Goal: Task Accomplishment & Management: Use online tool/utility

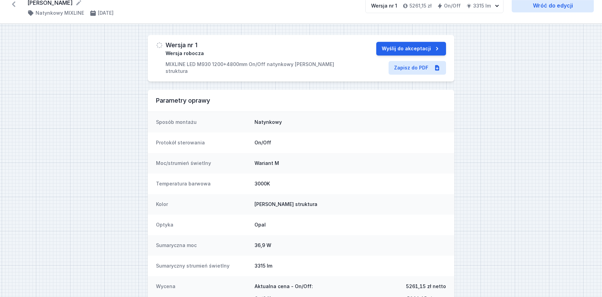
scroll to position [51, 0]
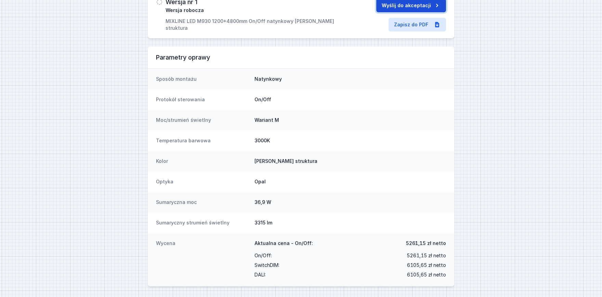
click at [397, 9] on button "Wyślij do akceptacji" at bounding box center [411, 6] width 70 height 14
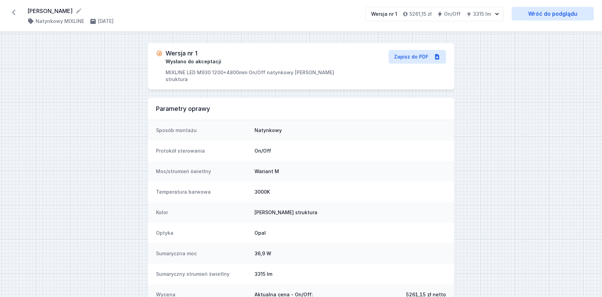
click at [13, 12] on icon at bounding box center [13, 12] width 3 height 5
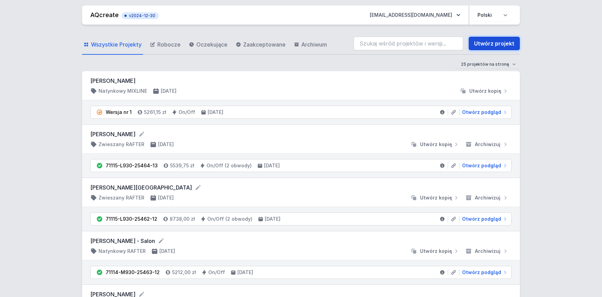
click at [487, 38] on link "Utwórz projekt" at bounding box center [494, 44] width 51 height 14
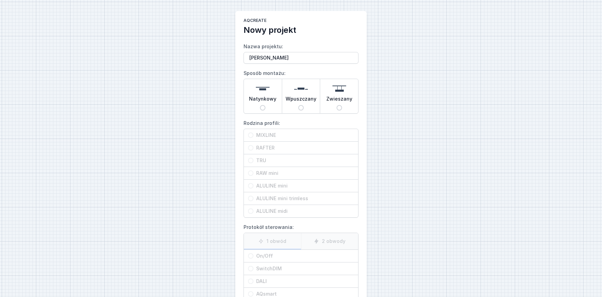
type input "[PERSON_NAME]"
click at [268, 99] on span "Natynkowy" at bounding box center [262, 100] width 27 height 10
click at [266, 105] on input "Natynkowy" at bounding box center [262, 107] width 5 height 5
radio input "true"
click at [274, 137] on span "MIXLINE" at bounding box center [304, 135] width 101 height 7
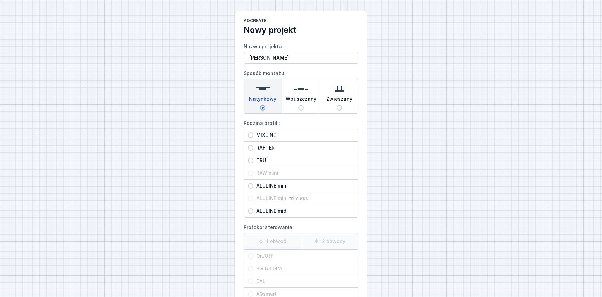
click at [254, 137] on input "MIXLINE" at bounding box center [250, 134] width 5 height 5
radio input "true"
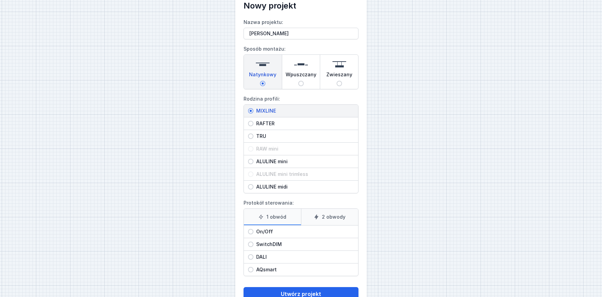
scroll to position [38, 0]
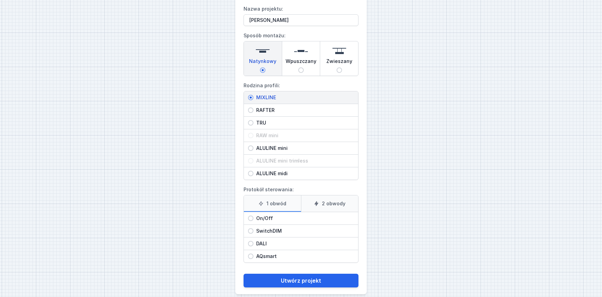
click at [268, 214] on div "On/Off" at bounding box center [301, 218] width 114 height 12
click at [254, 216] on input "On/Off" at bounding box center [250, 218] width 5 height 5
radio input "true"
click at [324, 288] on main "AQcreate Nowy projekt Nazwa projektu: Beata Śladowska Sposób montażu: Natynkowy…" at bounding box center [300, 133] width 131 height 321
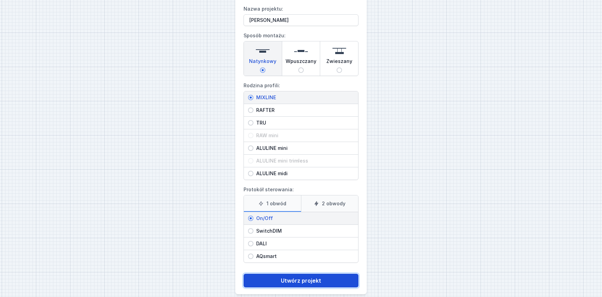
click at [321, 281] on button "Utwórz projekt" at bounding box center [301, 281] width 115 height 14
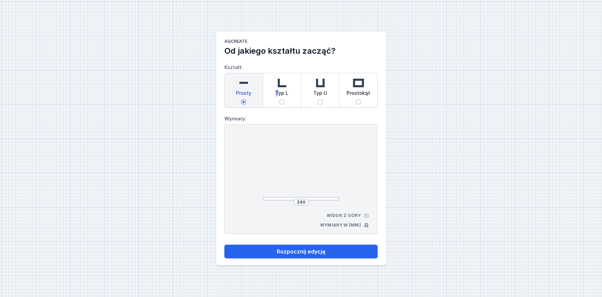
click at [277, 90] on span "Typ L" at bounding box center [282, 95] width 13 height 10
click at [279, 99] on input "Typ L" at bounding box center [281, 101] width 5 height 5
radio input "true"
click at [282, 97] on span "Typ L" at bounding box center [282, 95] width 13 height 10
click at [282, 99] on input "Typ L" at bounding box center [281, 101] width 5 height 5
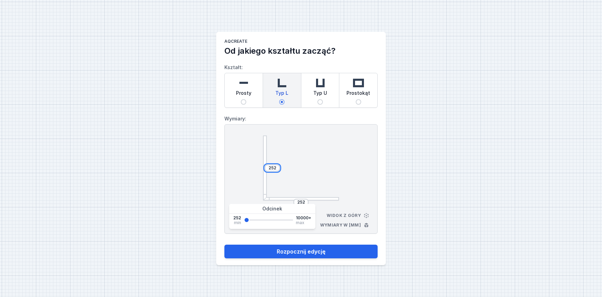
drag, startPoint x: 277, startPoint y: 167, endPoint x: 232, endPoint y: 165, distance: 45.2
click at [267, 165] on input "252" at bounding box center [272, 167] width 11 height 5
type input "1200"
drag, startPoint x: 301, startPoint y: 203, endPoint x: 305, endPoint y: 203, distance: 3.8
click at [303, 203] on input "252" at bounding box center [301, 202] width 11 height 5
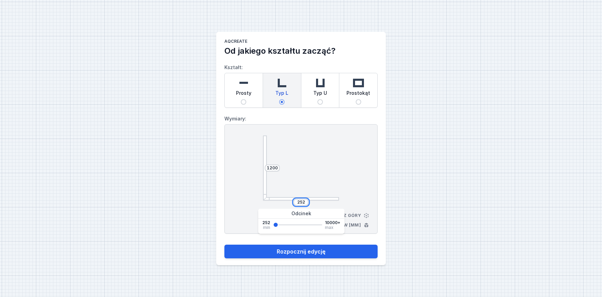
drag, startPoint x: 305, startPoint y: 203, endPoint x: 258, endPoint y: 194, distance: 47.3
click at [296, 200] on input "252" at bounding box center [301, 202] width 11 height 5
type input "900"
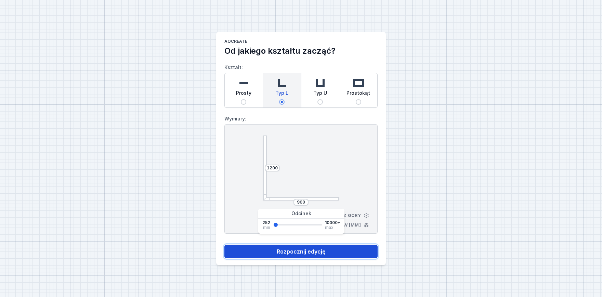
click at [273, 256] on button "Rozpocznij edycję" at bounding box center [301, 252] width 153 height 14
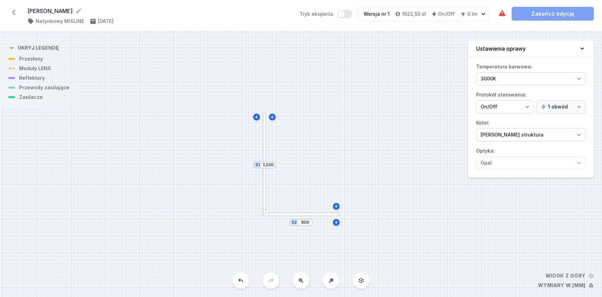
click at [262, 149] on div "S2 900 S1 1200" at bounding box center [301, 164] width 602 height 265
click at [266, 148] on div "S2 900 S1 1200" at bounding box center [301, 164] width 602 height 265
click at [265, 148] on div at bounding box center [265, 165] width 4 height 103
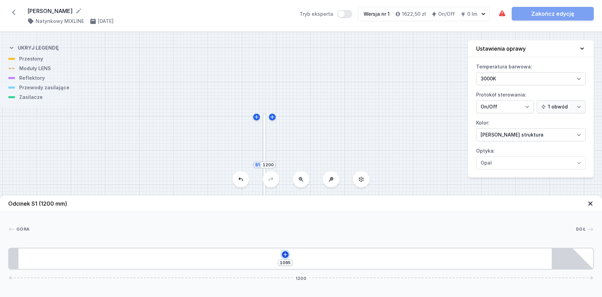
click at [284, 258] on button at bounding box center [285, 254] width 7 height 7
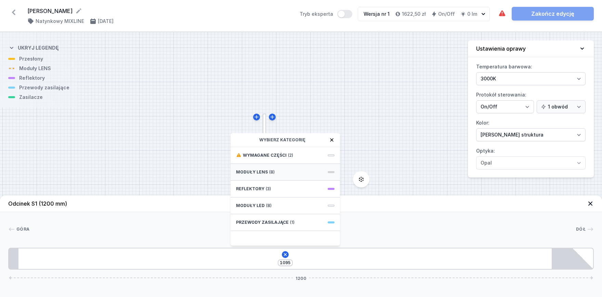
click at [269, 174] on span "(8)" at bounding box center [271, 171] width 5 height 5
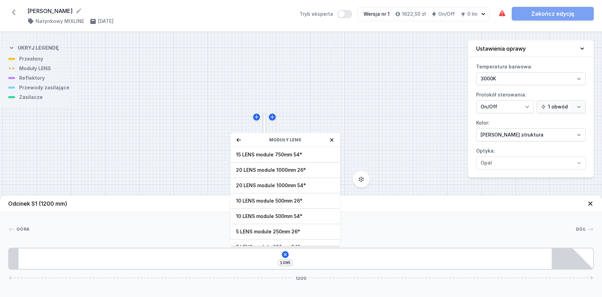
click at [238, 140] on icon at bounding box center [238, 139] width 5 height 5
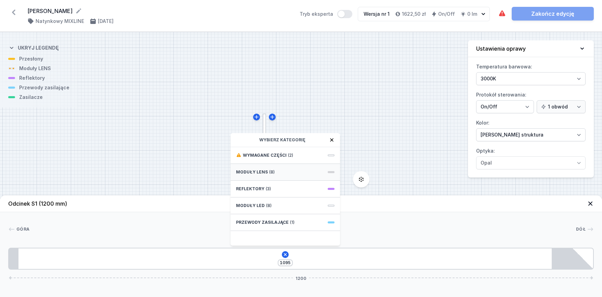
click at [264, 174] on span "Moduły LENS" at bounding box center [252, 171] width 32 height 5
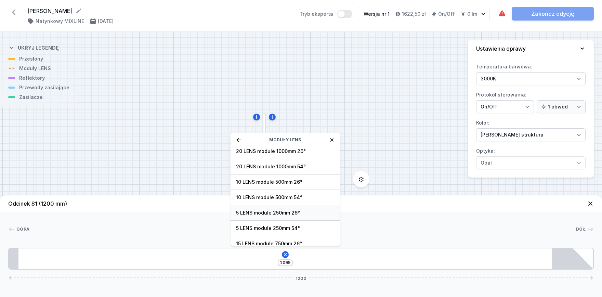
scroll to position [24, 0]
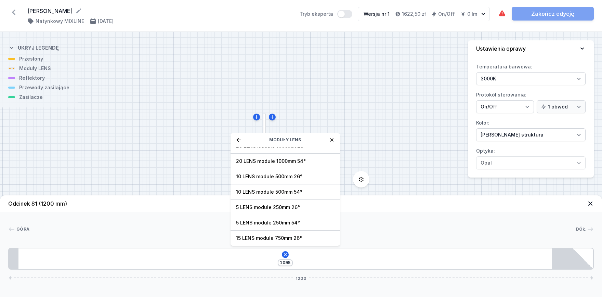
click at [279, 221] on span "5 LENS module 250mm 54°" at bounding box center [285, 222] width 99 height 7
type input "845"
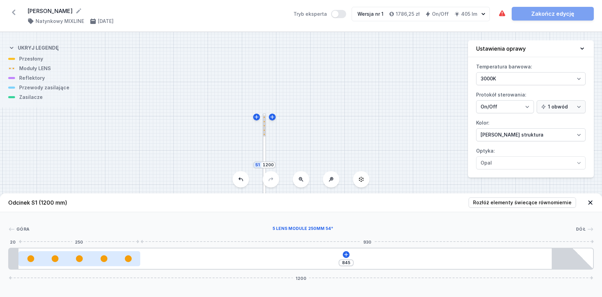
click at [89, 258] on div at bounding box center [79, 258] width 122 height 7
select select "1516"
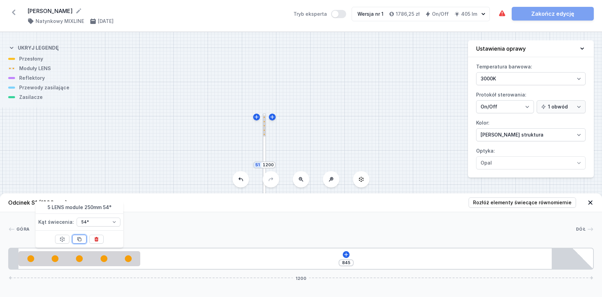
click at [81, 239] on icon at bounding box center [80, 240] width 4 height 4
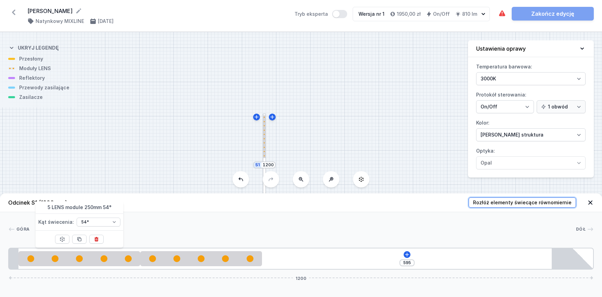
drag, startPoint x: 535, startPoint y: 204, endPoint x: 464, endPoint y: 227, distance: 74.7
click at [535, 203] on span "Rozłóż elementy świecące równomiernie" at bounding box center [522, 202] width 99 height 7
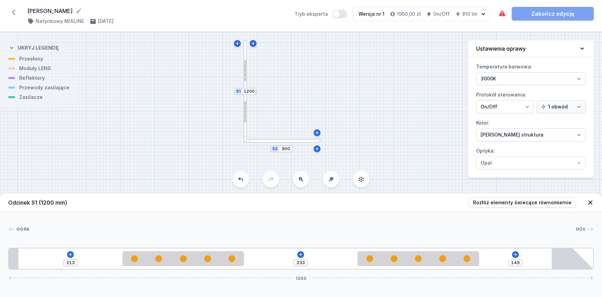
drag, startPoint x: 312, startPoint y: 138, endPoint x: 299, endPoint y: 107, distance: 32.9
click at [293, 71] on div "S2 900 S1 1200" at bounding box center [301, 164] width 602 height 265
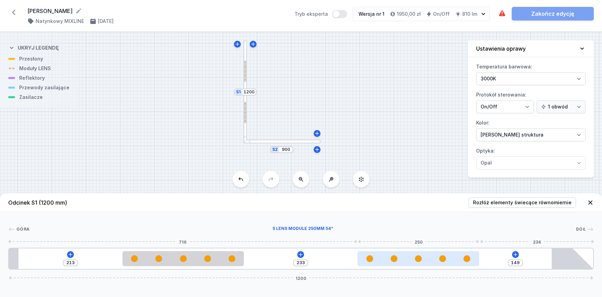
type input "148"
type input "234"
type input "136"
type input "246"
type input "117"
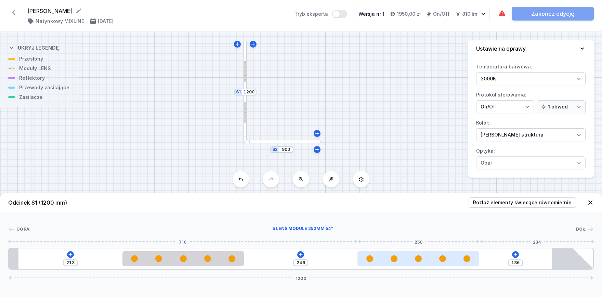
type input "265"
type input "90"
type input "382"
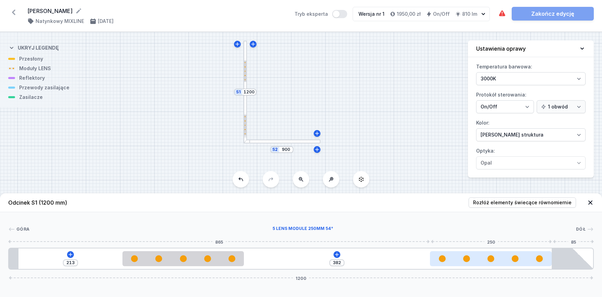
drag, startPoint x: 394, startPoint y: 256, endPoint x: 491, endPoint y: 257, distance: 97.9
click at [491, 257] on div at bounding box center [491, 258] width 122 height 7
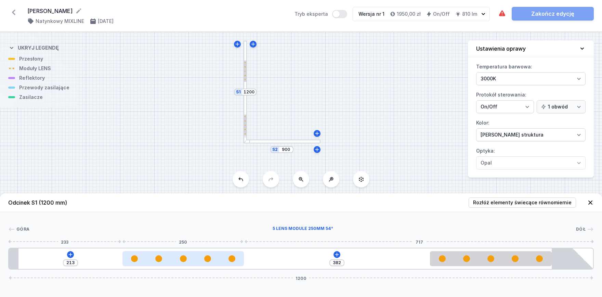
drag, startPoint x: 174, startPoint y: 269, endPoint x: 145, endPoint y: 262, distance: 29.6
click at [46, 262] on div "213 382 1200" at bounding box center [301, 259] width 586 height 22
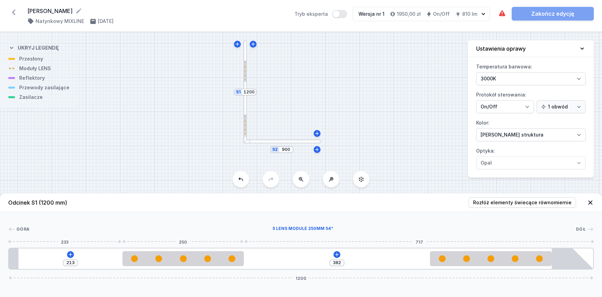
type input "221"
type input "374"
type input "206"
type input "389"
type input "198"
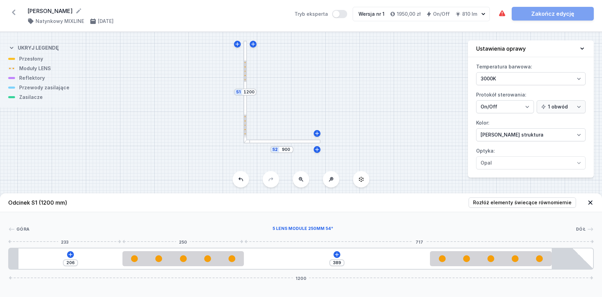
type input "397"
type input "168"
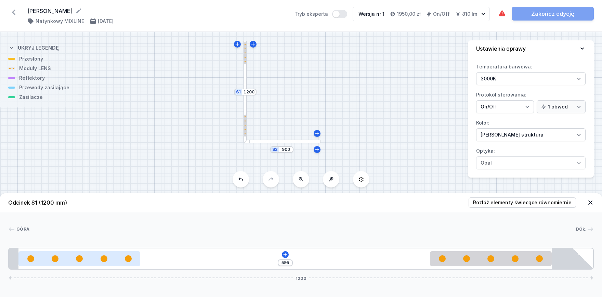
drag, startPoint x: 69, startPoint y: 251, endPoint x: 87, endPoint y: 254, distance: 18.2
click at [59, 251] on div "595 1200" at bounding box center [301, 259] width 586 height 22
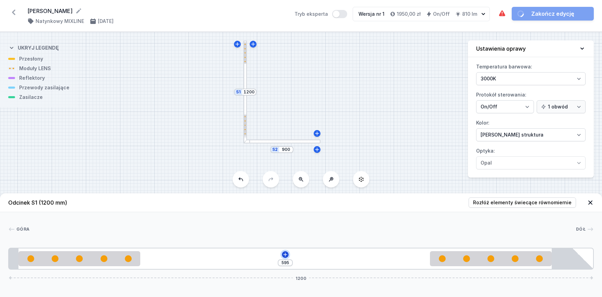
click at [286, 254] on icon at bounding box center [285, 255] width 4 height 4
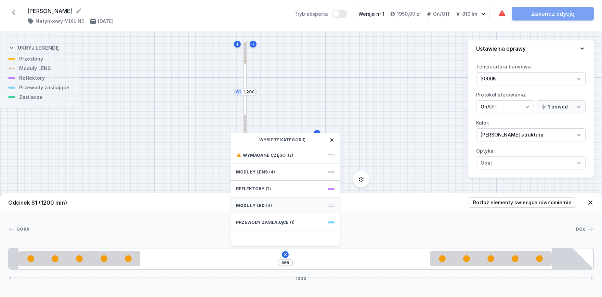
click at [267, 208] on div "Moduły LED (4)" at bounding box center [286, 205] width 110 height 17
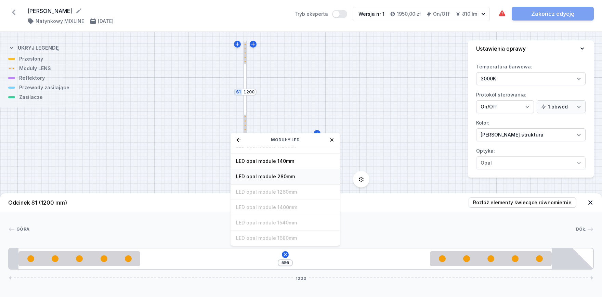
click at [277, 177] on span "LED opal module 280mm" at bounding box center [285, 176] width 99 height 7
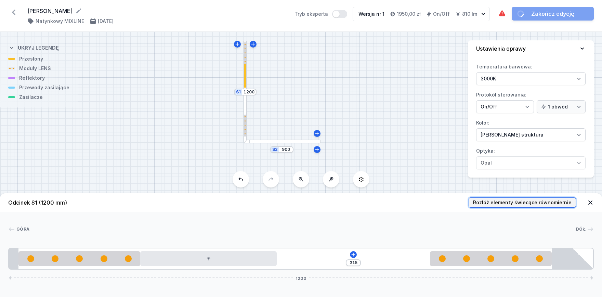
click at [503, 203] on span "Rozłóż elementy świecące równomiernie" at bounding box center [522, 202] width 99 height 7
type input "105"
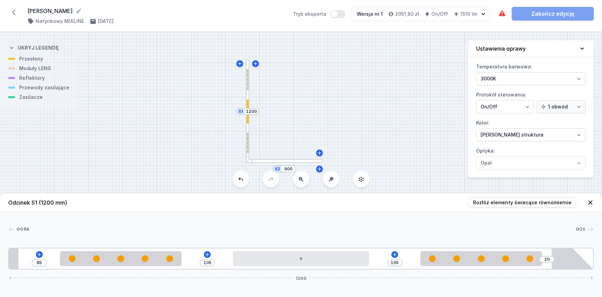
drag, startPoint x: 323, startPoint y: 107, endPoint x: 325, endPoint y: 126, distance: 18.9
click at [325, 126] on div "S2 900 S1 1200" at bounding box center [301, 164] width 602 height 265
click at [287, 163] on div at bounding box center [284, 161] width 77 height 4
type input "795"
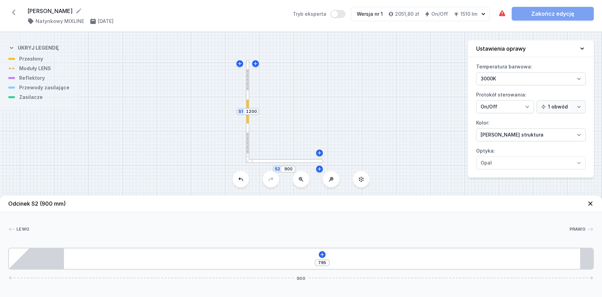
click at [285, 160] on div at bounding box center [284, 161] width 77 height 4
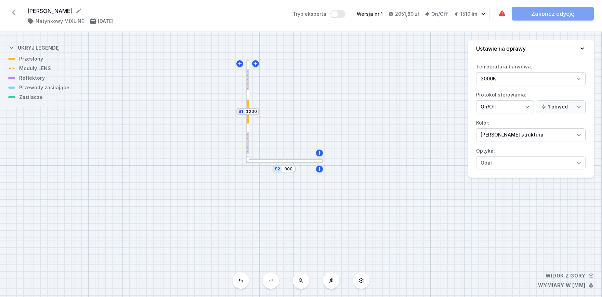
click at [300, 164] on div "S2 900 S1 1200" at bounding box center [301, 164] width 602 height 265
click at [299, 160] on div at bounding box center [284, 161] width 77 height 4
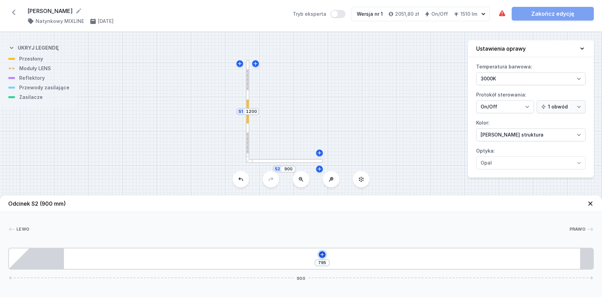
click at [321, 255] on icon at bounding box center [322, 254] width 5 height 5
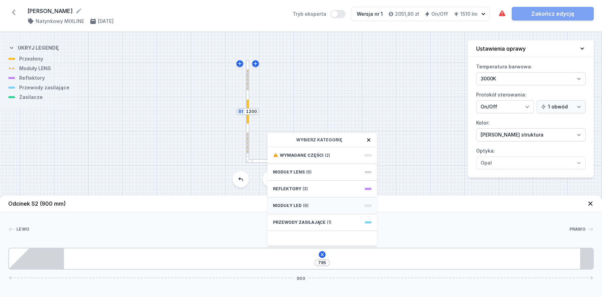
click at [309, 207] on div "Moduły LED (6)" at bounding box center [323, 205] width 110 height 17
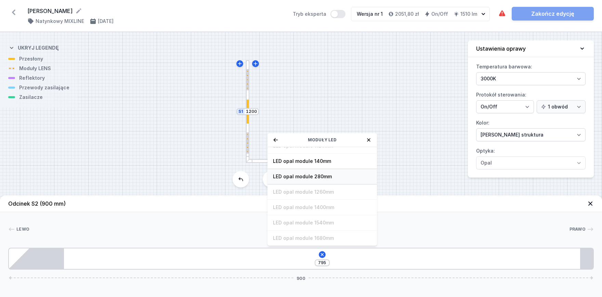
click at [318, 175] on span "LED opal module 280mm" at bounding box center [322, 176] width 99 height 7
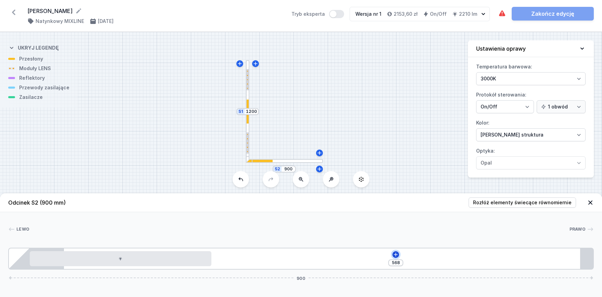
click at [397, 253] on icon at bounding box center [395, 254] width 5 height 5
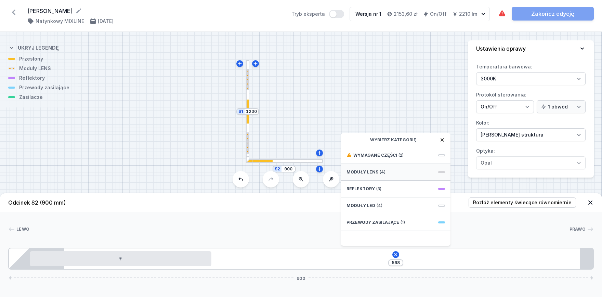
click at [378, 172] on div "Moduły LENS (4)" at bounding box center [396, 172] width 110 height 17
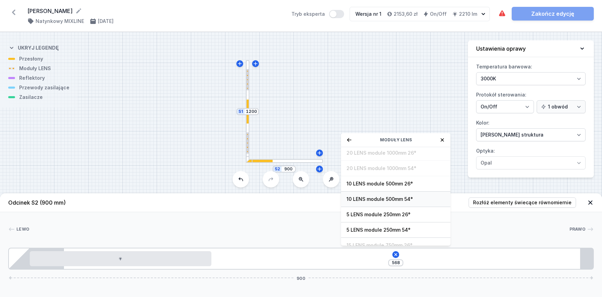
scroll to position [24, 0]
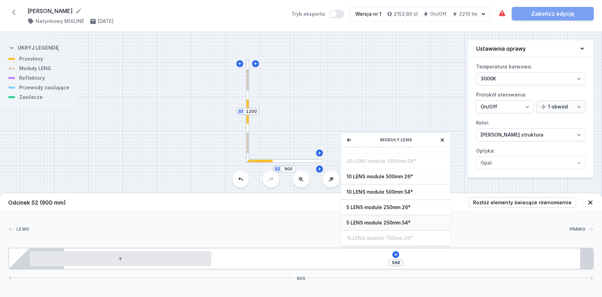
click at [371, 218] on div "5 LENS module 250mm 54°" at bounding box center [396, 222] width 110 height 15
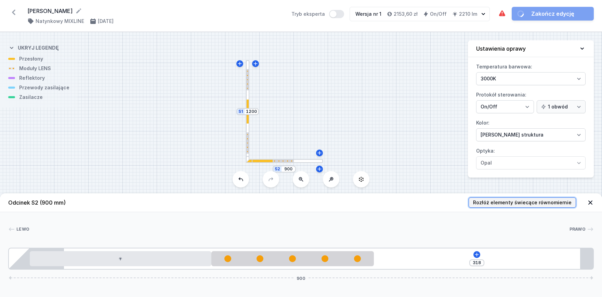
click at [517, 202] on span "Rozłóż elementy świecące równomiernie" at bounding box center [522, 202] width 99 height 7
type input "104"
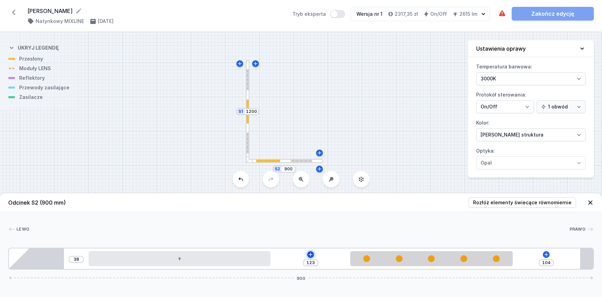
click at [310, 256] on icon at bounding box center [310, 254] width 5 height 5
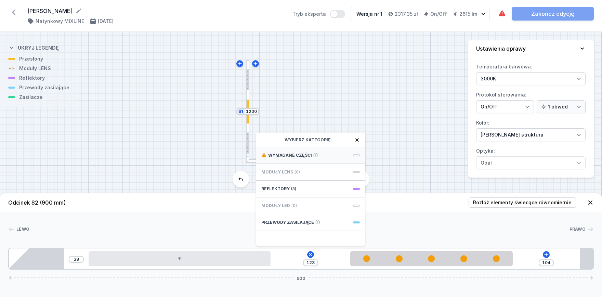
click at [270, 157] on span "Wymagane części" at bounding box center [290, 155] width 44 height 5
click at [272, 156] on span "Hole for power supply cable" at bounding box center [310, 154] width 99 height 7
type input "53"
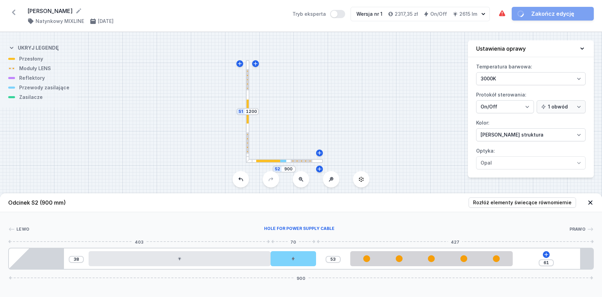
type input "34"
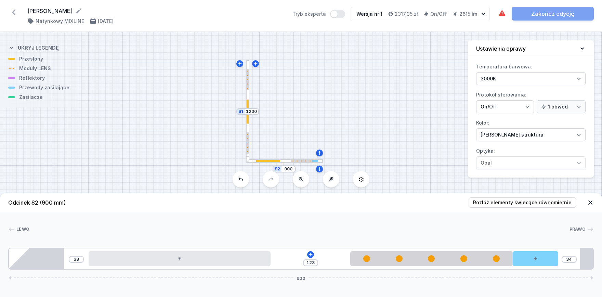
drag, startPoint x: 341, startPoint y: 258, endPoint x: 596, endPoint y: 270, distance: 255.6
click at [596, 270] on div "Odcinek S2 (900 mm) Rozłóż elementy świecące równomiernie Lewo Prawo 1 2 3 4 5 …" at bounding box center [301, 245] width 602 height 104
click at [312, 254] on icon at bounding box center [310, 254] width 5 height 5
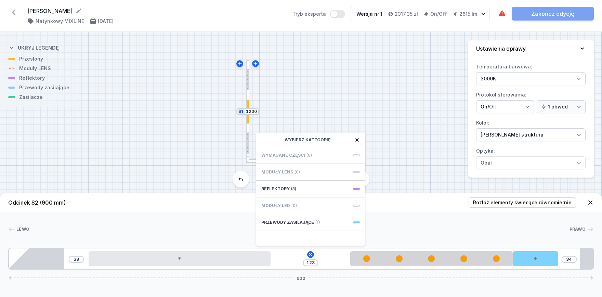
click at [419, 93] on div "S2 900 S1 1200" at bounding box center [301, 164] width 602 height 265
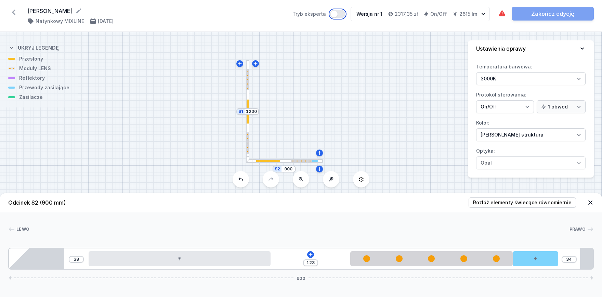
click at [336, 12] on button "Tryb eksperta" at bounding box center [337, 14] width 15 height 8
click at [311, 254] on icon at bounding box center [311, 255] width 4 height 4
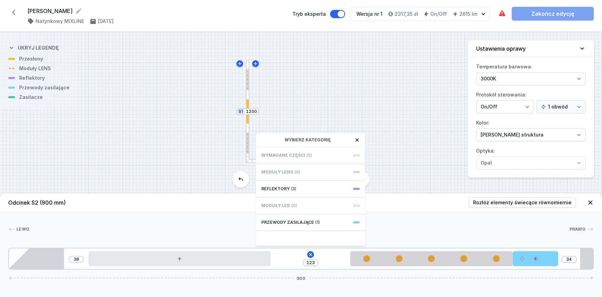
click at [213, 166] on div "S2 900 S1 1200" at bounding box center [301, 164] width 602 height 265
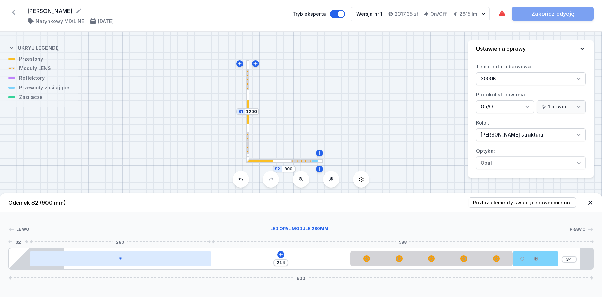
drag, startPoint x: 151, startPoint y: 262, endPoint x: 196, endPoint y: 264, distance: 45.6
click at [66, 256] on div at bounding box center [121, 258] width 182 height 15
drag, startPoint x: 461, startPoint y: 259, endPoint x: 277, endPoint y: 260, distance: 184.1
click at [461, 259] on div at bounding box center [431, 258] width 162 height 15
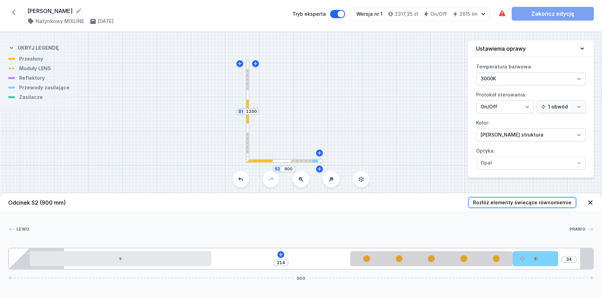
drag, startPoint x: 513, startPoint y: 202, endPoint x: 317, endPoint y: 196, distance: 196.2
click at [513, 202] on span "Rozłóż elementy świecące równomiernie" at bounding box center [522, 202] width 99 height 7
type input "123"
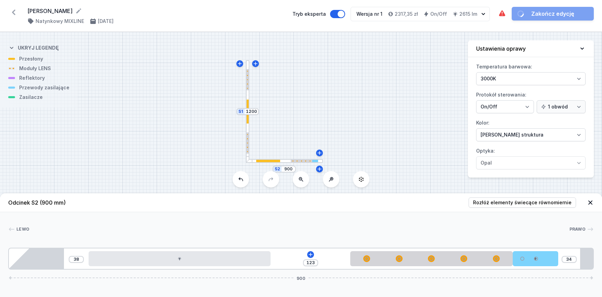
click at [246, 91] on div at bounding box center [248, 111] width 4 height 103
type input "20"
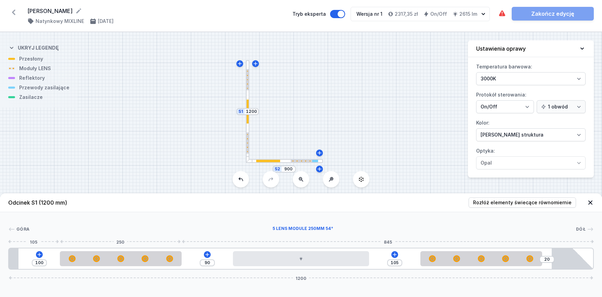
type input "190"
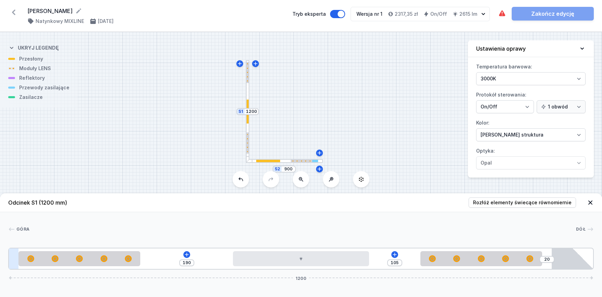
drag, startPoint x: 123, startPoint y: 254, endPoint x: 13, endPoint y: 251, distance: 109.6
click at [13, 251] on div "190 105 20 1200" at bounding box center [301, 259] width 586 height 22
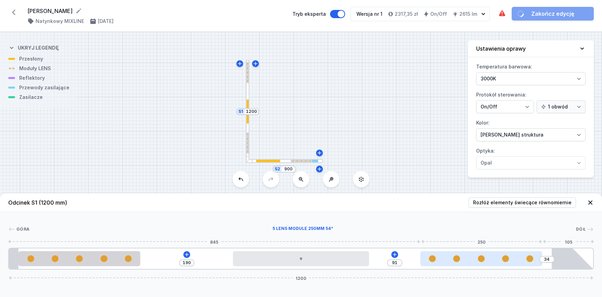
type input "125"
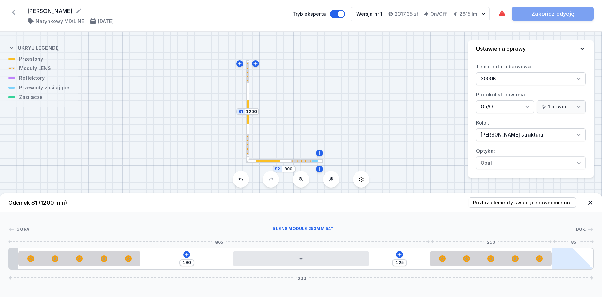
drag, startPoint x: 510, startPoint y: 258, endPoint x: 585, endPoint y: 252, distance: 74.9
click at [585, 252] on div "190 125 1200" at bounding box center [301, 259] width 586 height 22
click at [185, 256] on icon at bounding box center [186, 254] width 5 height 5
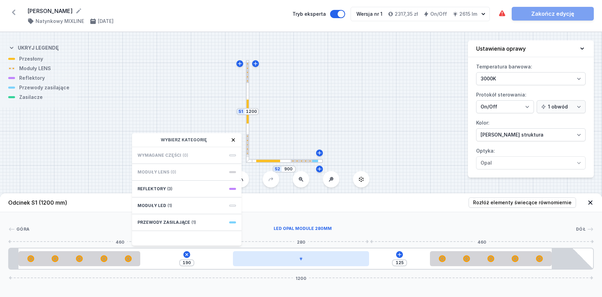
type input "189"
type input "126"
click at [299, 261] on div at bounding box center [301, 258] width 137 height 15
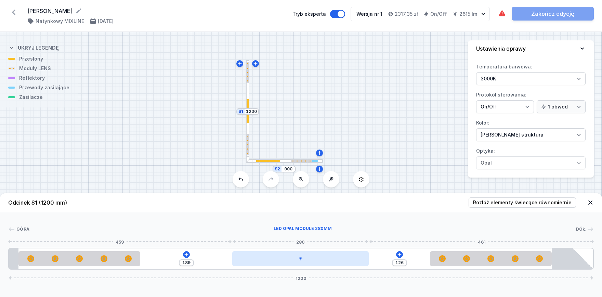
type input "196"
type input "119"
type input "216"
type input "99"
type input "238"
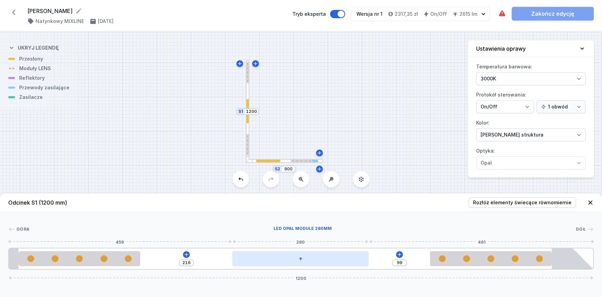
type input "77"
type input "263"
type input "52"
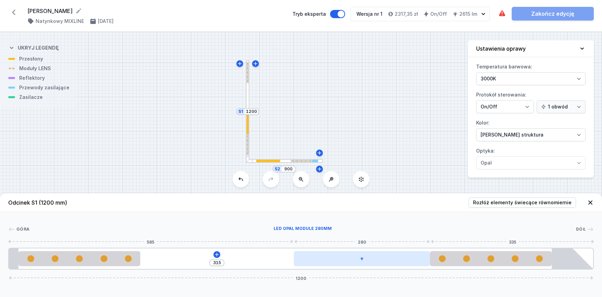
drag, startPoint x: 379, startPoint y: 260, endPoint x: 404, endPoint y: 260, distance: 24.3
click at [401, 260] on div at bounding box center [362, 258] width 137 height 15
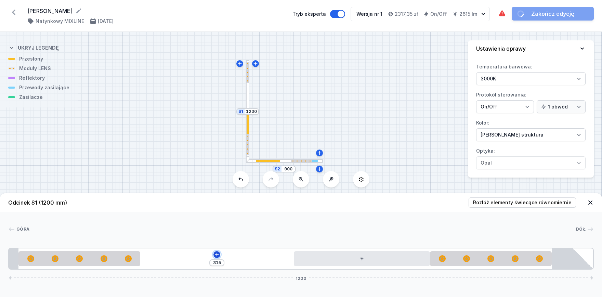
click at [218, 254] on icon at bounding box center [217, 255] width 4 height 4
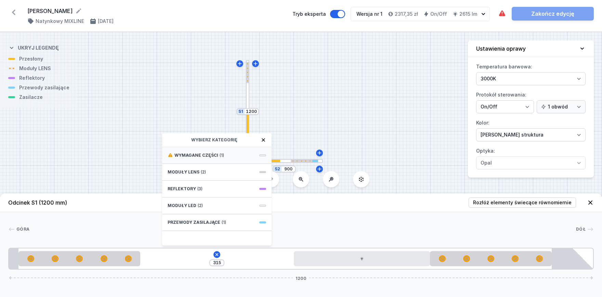
click at [204, 154] on span "Wymagane części" at bounding box center [197, 155] width 44 height 5
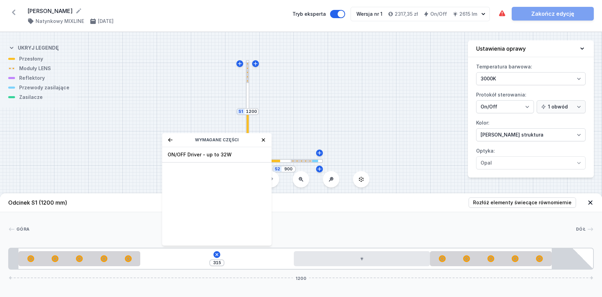
click at [204, 154] on span "ON/OFF Driver - up to 32W" at bounding box center [217, 154] width 99 height 7
type input "15"
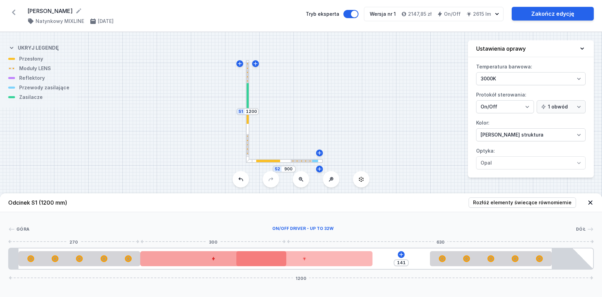
type input "143"
drag, startPoint x: 339, startPoint y: 264, endPoint x: 273, endPoint y: 264, distance: 66.1
click at [273, 264] on div "143 1200" at bounding box center [301, 259] width 586 height 22
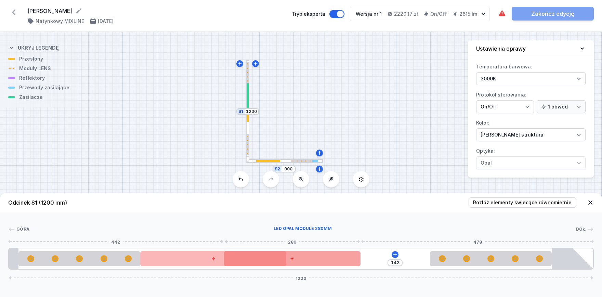
click at [311, 262] on div at bounding box center [292, 258] width 137 height 15
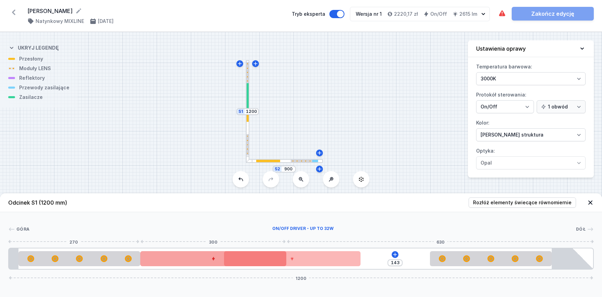
click at [201, 259] on div at bounding box center [213, 258] width 146 height 15
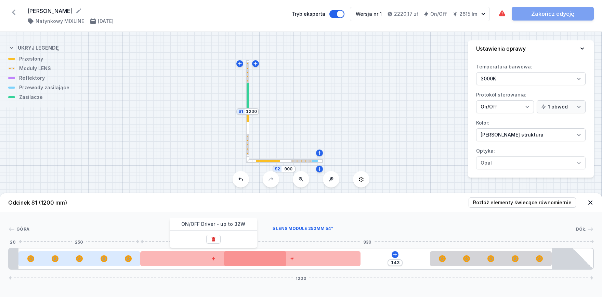
click at [111, 264] on div at bounding box center [79, 258] width 122 height 15
select select "1516"
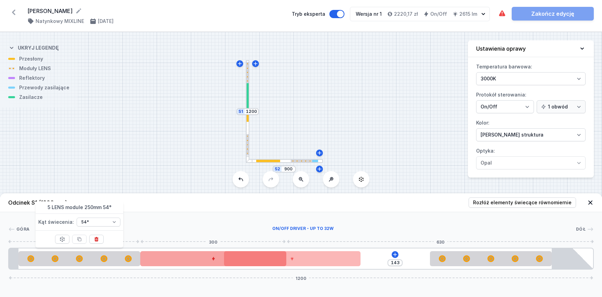
click at [238, 263] on div at bounding box center [213, 258] width 146 height 15
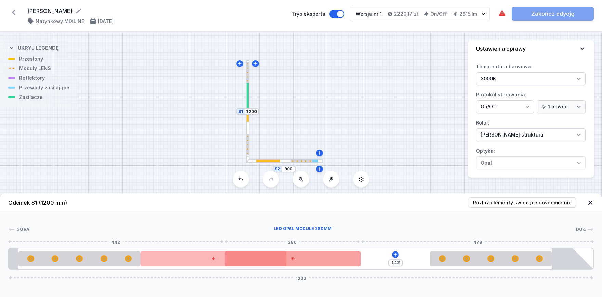
click at [311, 266] on div at bounding box center [293, 258] width 137 height 15
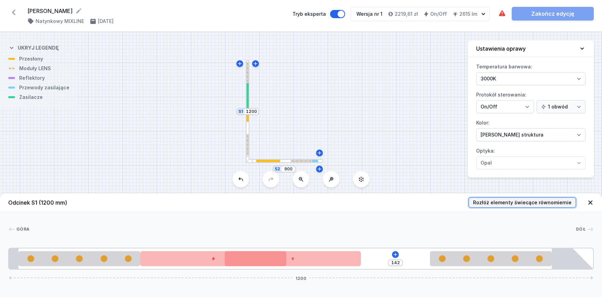
click at [504, 202] on span "Rozłóż elementy świecące równomiernie" at bounding box center [522, 202] width 99 height 7
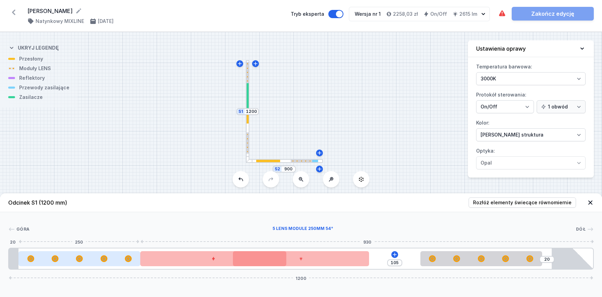
drag, startPoint x: 121, startPoint y: 263, endPoint x: 39, endPoint y: 257, distance: 82.0
click at [39, 257] on div at bounding box center [79, 258] width 122 height 15
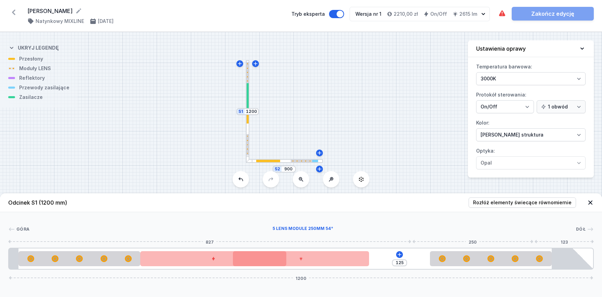
drag, startPoint x: 533, startPoint y: 258, endPoint x: 602, endPoint y: 256, distance: 69.2
click at [602, 256] on div "Góra 5 LENS module 250mm 54° Dół 827 250 123 1 2 3 4 2 5 125 1200 20 250 300 28…" at bounding box center [301, 240] width 602 height 57
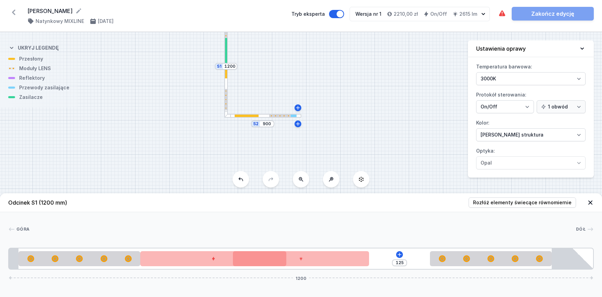
click at [287, 80] on div "S2 900 S1 1200" at bounding box center [301, 164] width 602 height 265
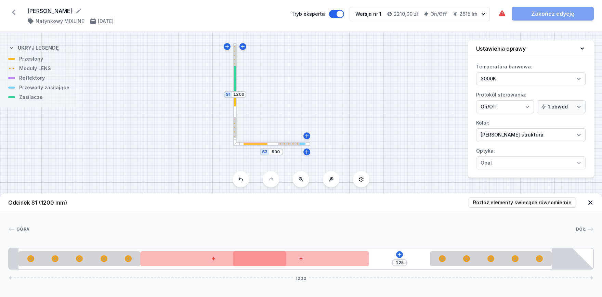
drag, startPoint x: 290, startPoint y: 89, endPoint x: 297, endPoint y: 115, distance: 27.3
click at [297, 115] on div "S2 900 S1 1200" at bounding box center [301, 164] width 602 height 265
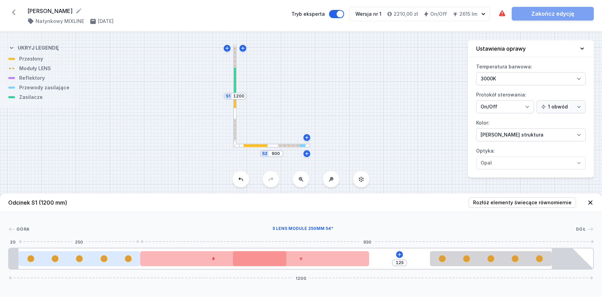
drag, startPoint x: 106, startPoint y: 256, endPoint x: 72, endPoint y: 253, distance: 34.4
click at [72, 253] on div at bounding box center [79, 258] width 122 height 15
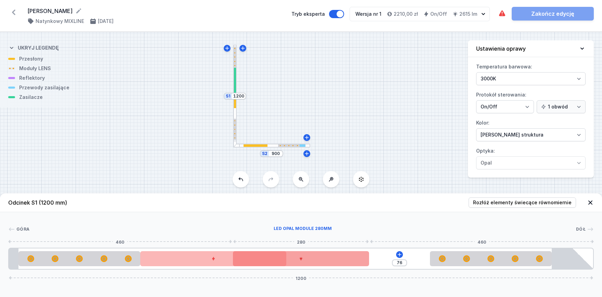
type input "15"
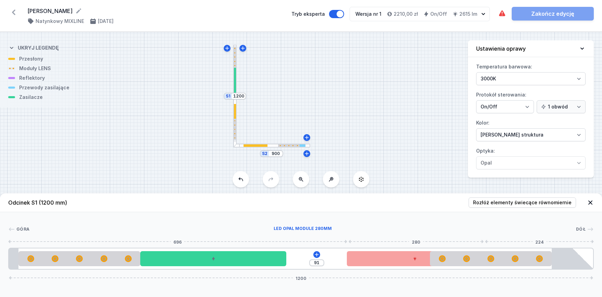
type input "84"
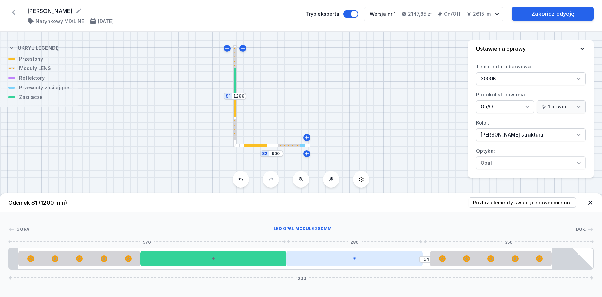
drag, startPoint x: 298, startPoint y: 264, endPoint x: 335, endPoint y: 258, distance: 37.1
click at [335, 258] on div at bounding box center [354, 258] width 137 height 15
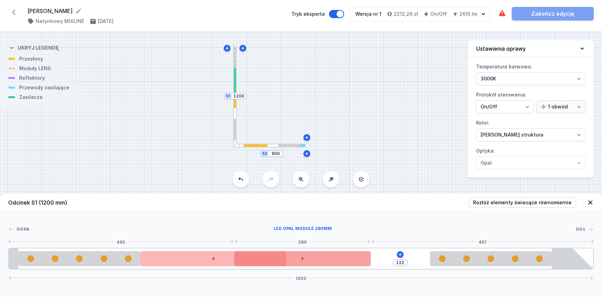
type input "123"
drag, startPoint x: 322, startPoint y: 261, endPoint x: 289, endPoint y: 265, distance: 33.0
click at [289, 265] on div at bounding box center [302, 258] width 137 height 15
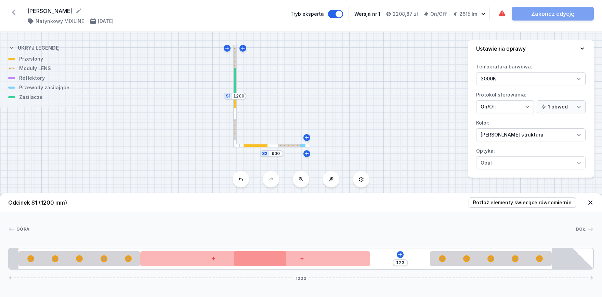
click at [279, 145] on div at bounding box center [289, 145] width 22 height 2
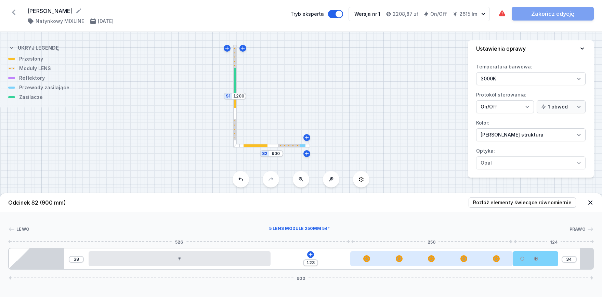
click at [443, 257] on div at bounding box center [431, 258] width 162 height 7
select select "1516"
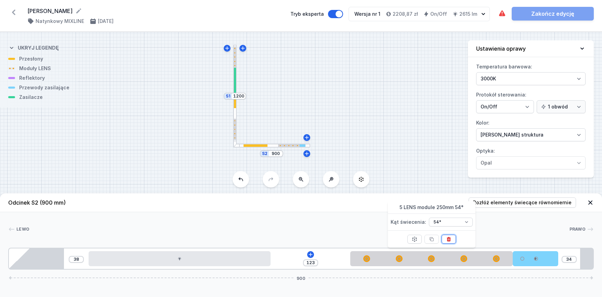
drag, startPoint x: 450, startPoint y: 240, endPoint x: 450, endPoint y: 251, distance: 10.3
click at [450, 241] on icon at bounding box center [449, 239] width 4 height 4
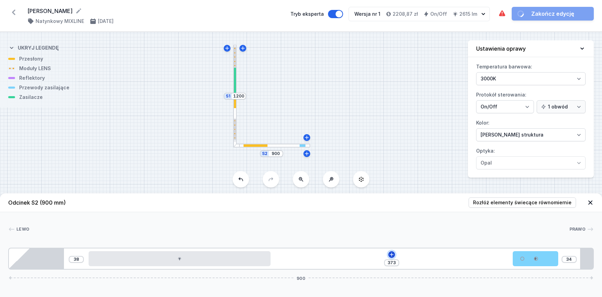
click at [394, 254] on icon at bounding box center [391, 254] width 5 height 5
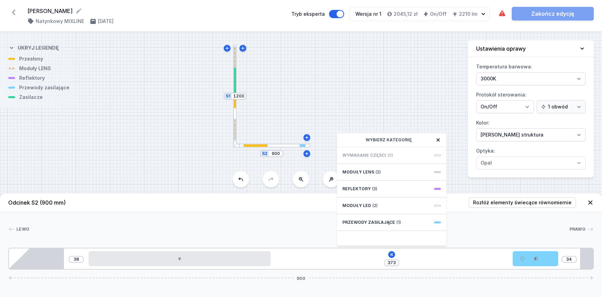
drag, startPoint x: 282, startPoint y: 128, endPoint x: 244, endPoint y: 121, distance: 38.5
click at [282, 127] on div "S2 900 S1 1200" at bounding box center [301, 164] width 602 height 265
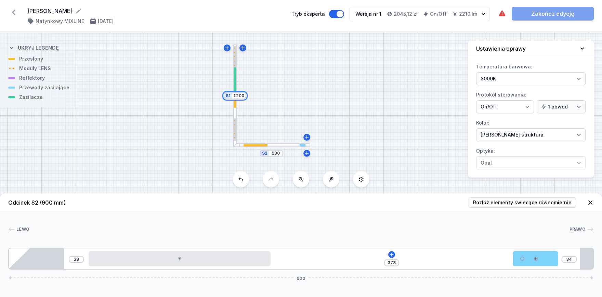
click at [235, 93] on input "1200" at bounding box center [238, 95] width 11 height 5
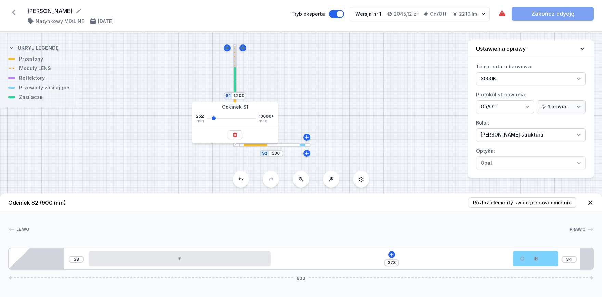
click at [235, 81] on div at bounding box center [235, 80] width 2 height 26
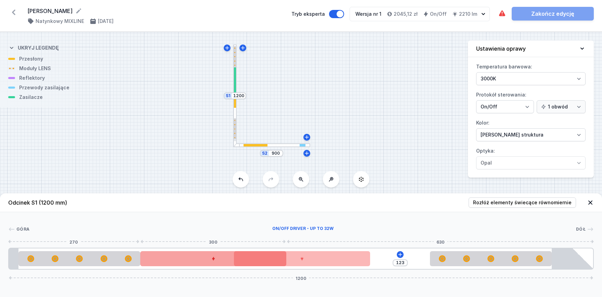
click at [217, 255] on div at bounding box center [213, 258] width 146 height 15
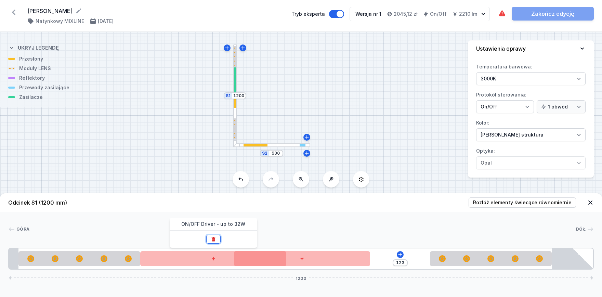
drag, startPoint x: 207, startPoint y: 242, endPoint x: 213, endPoint y: 241, distance: 6.3
click at [209, 241] on button at bounding box center [213, 239] width 14 height 9
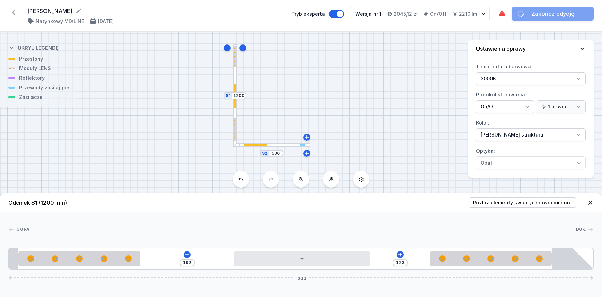
click at [277, 149] on div "S2 900 S1 1200" at bounding box center [301, 164] width 602 height 265
click at [279, 145] on div at bounding box center [272, 145] width 77 height 4
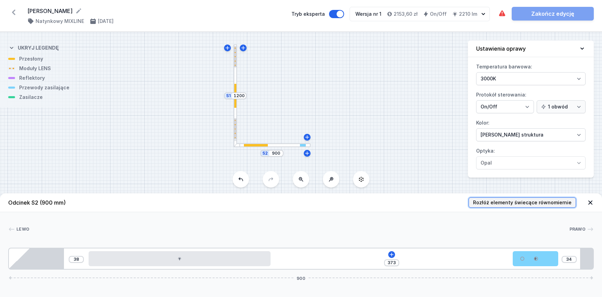
click at [496, 203] on span "Rozłóż elementy świecące równomiernie" at bounding box center [522, 202] width 99 height 7
type input "225"
type input "186"
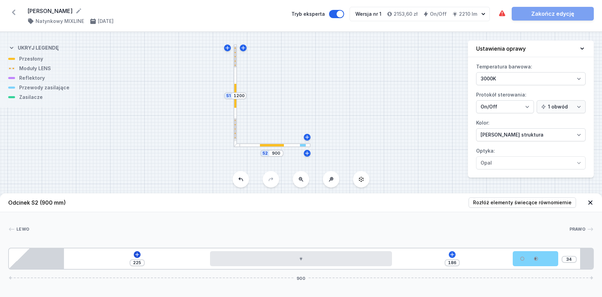
click at [132, 253] on div "225 186 34 900" at bounding box center [301, 259] width 586 height 22
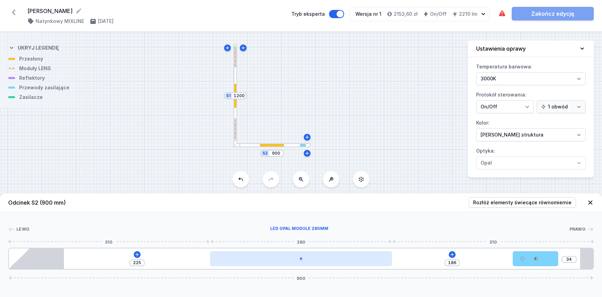
type input "240"
type input "171"
type input "275"
type input "136"
type input "306"
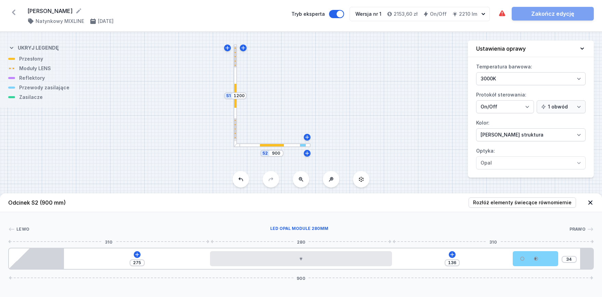
type input "105"
drag, startPoint x: 281, startPoint y: 261, endPoint x: 385, endPoint y: 250, distance: 105.0
click at [400, 250] on div "411 37 34 900" at bounding box center [301, 259] width 586 height 22
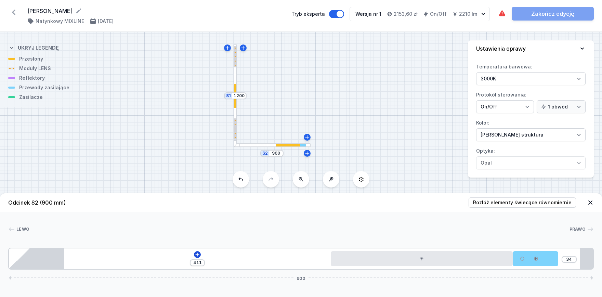
click at [196, 258] on div "411 34 900" at bounding box center [301, 259] width 586 height 22
click at [198, 254] on icon at bounding box center [197, 254] width 5 height 5
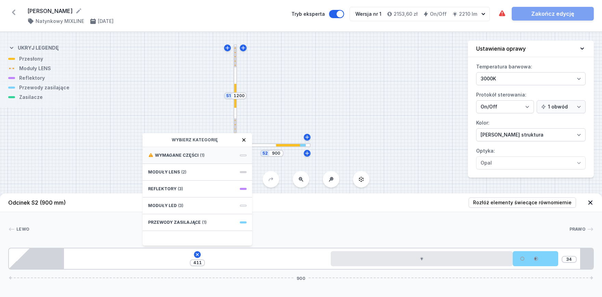
click at [190, 158] on div "Wymagane części (1)" at bounding box center [198, 155] width 110 height 17
drag, startPoint x: 188, startPoint y: 155, endPoint x: 189, endPoint y: 160, distance: 5.4
click at [188, 154] on span "ON/OFF Driver - up to 32W" at bounding box center [197, 154] width 99 height 7
type input "111"
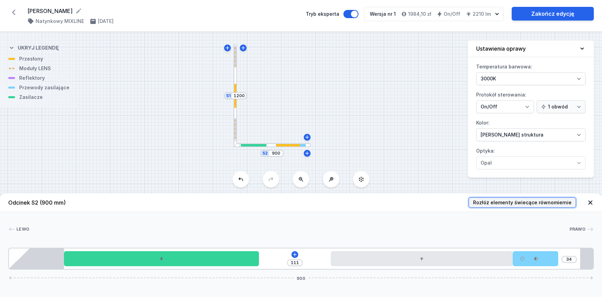
click at [516, 199] on button "Rozłóż elementy świecące równomiernie" at bounding box center [522, 202] width 107 height 10
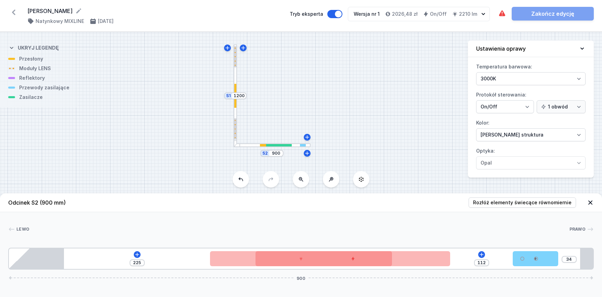
type input "96"
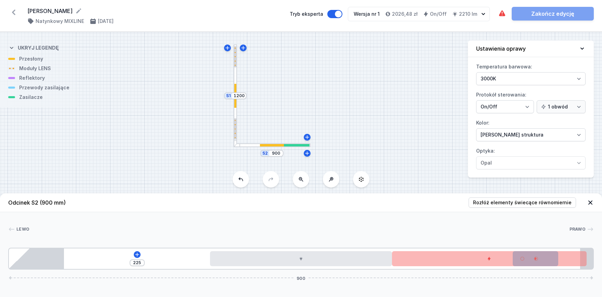
drag, startPoint x: 137, startPoint y: 262, endPoint x: 518, endPoint y: 273, distance: 381.4
click at [518, 273] on div "Odcinek S2 (900 mm) Rozłóż elementy świecące równomiernie Lewo Prawo 1 2 3 4 5 …" at bounding box center [301, 245] width 602 height 104
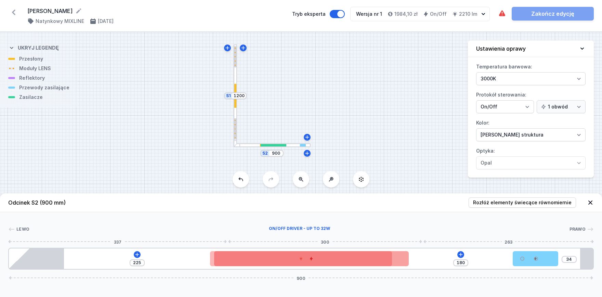
type input "186"
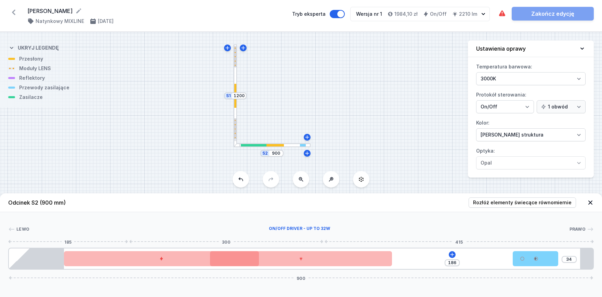
drag, startPoint x: 524, startPoint y: 261, endPoint x: 401, endPoint y: 281, distance: 124.4
click at [216, 258] on div at bounding box center [161, 258] width 195 height 15
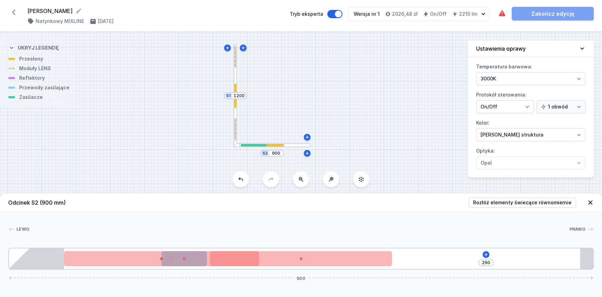
drag, startPoint x: 517, startPoint y: 258, endPoint x: 136, endPoint y: 241, distance: 381.3
click at [169, 233] on div "Lewo Prawo 1 2 3 4 5 290 900 235 70 300 280 310 85 795 20 900" at bounding box center [301, 240] width 602 height 57
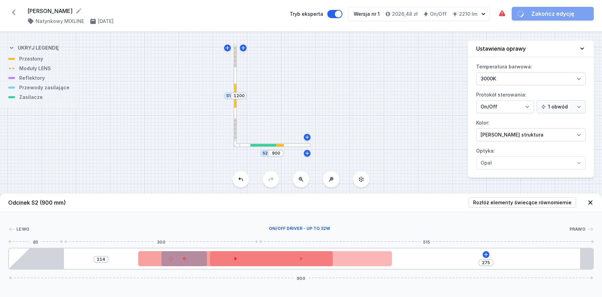
type input "143"
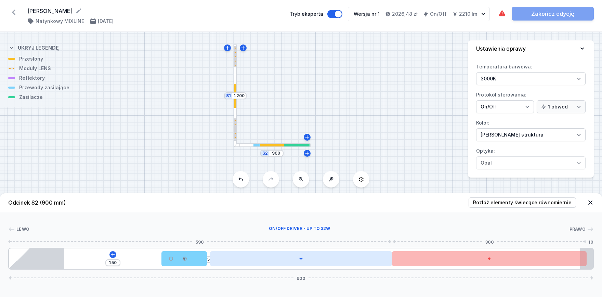
drag, startPoint x: 134, startPoint y: 256, endPoint x: 283, endPoint y: 262, distance: 149.7
click at [503, 254] on div at bounding box center [489, 258] width 195 height 15
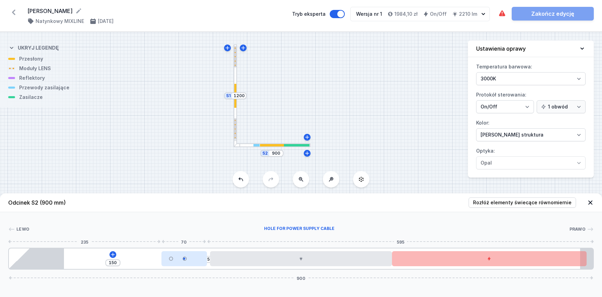
click at [177, 261] on div at bounding box center [171, 258] width 13 height 13
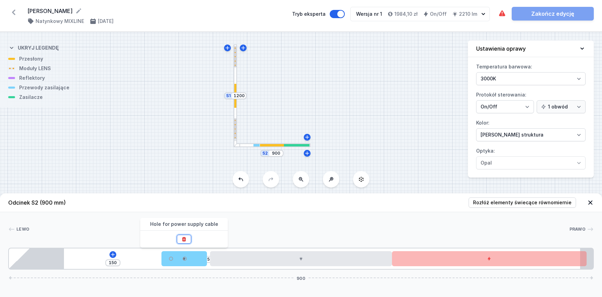
click at [184, 241] on icon at bounding box center [183, 238] width 5 height 5
type input "225"
click at [236, 75] on div at bounding box center [236, 95] width 4 height 103
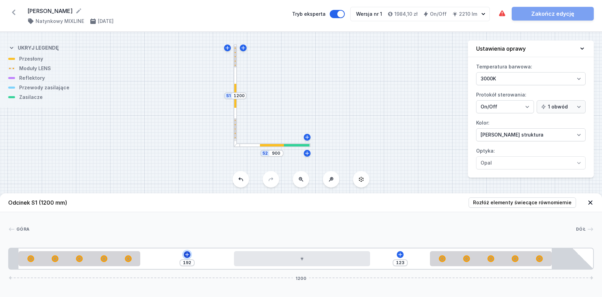
click at [186, 252] on button at bounding box center [187, 254] width 7 height 7
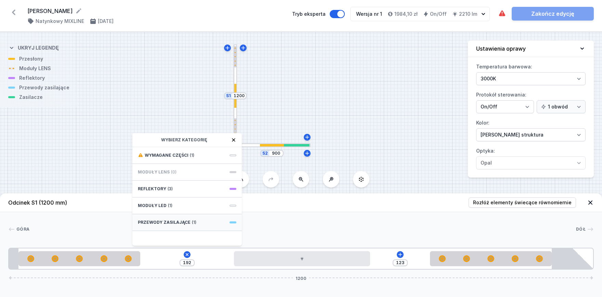
click at [183, 218] on div "Przewody zasilające (1)" at bounding box center [187, 222] width 110 height 17
click at [171, 152] on span "Hole for power supply cable" at bounding box center [187, 154] width 99 height 7
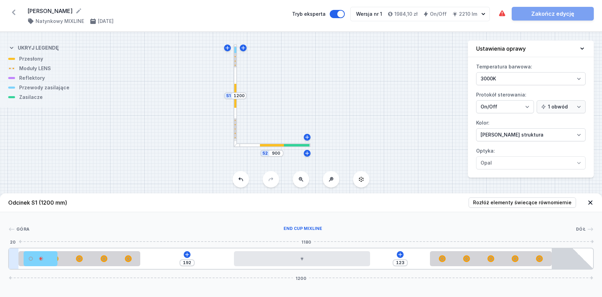
drag, startPoint x: 149, startPoint y: 262, endPoint x: 16, endPoint y: 260, distance: 132.5
click at [16, 260] on div "192 123 1200" at bounding box center [301, 259] width 586 height 22
type input "122"
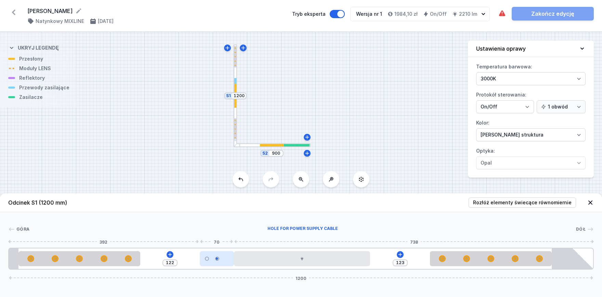
drag, startPoint x: 55, startPoint y: 261, endPoint x: 221, endPoint y: 257, distance: 166.7
click at [221, 257] on div at bounding box center [217, 258] width 34 height 15
drag, startPoint x: 210, startPoint y: 262, endPoint x: 160, endPoint y: 262, distance: 49.6
click at [160, 262] on div at bounding box center [157, 258] width 34 height 15
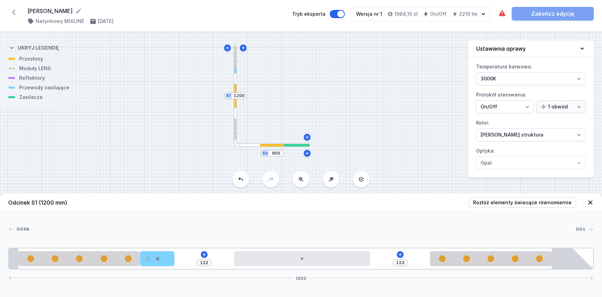
click at [255, 149] on div "S2 900 S1 1200" at bounding box center [301, 164] width 602 height 265
click at [254, 147] on div "S2 900 S1 1200" at bounding box center [301, 164] width 602 height 265
click at [254, 144] on div at bounding box center [272, 145] width 77 height 4
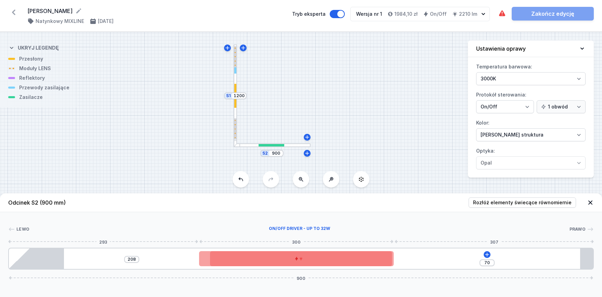
type input "58"
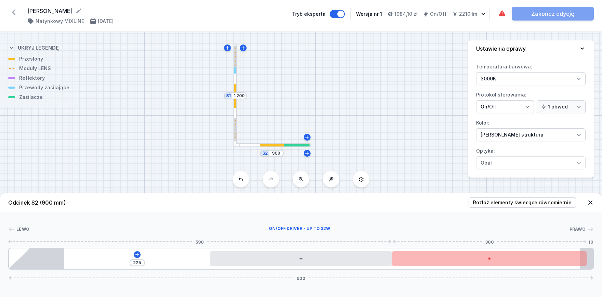
drag, startPoint x: 438, startPoint y: 259, endPoint x: 336, endPoint y: 270, distance: 102.2
click at [454, 258] on div at bounding box center [489, 258] width 195 height 15
type input "205"
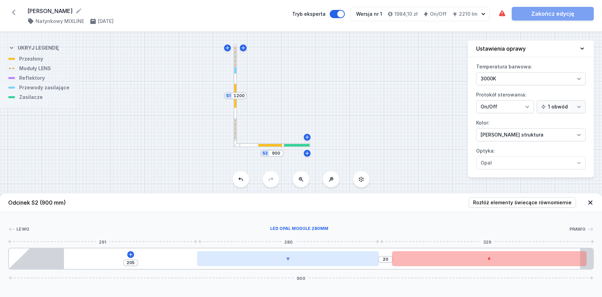
drag, startPoint x: 312, startPoint y: 258, endPoint x: 290, endPoint y: 254, distance: 23.2
click at [290, 254] on div at bounding box center [288, 258] width 182 height 15
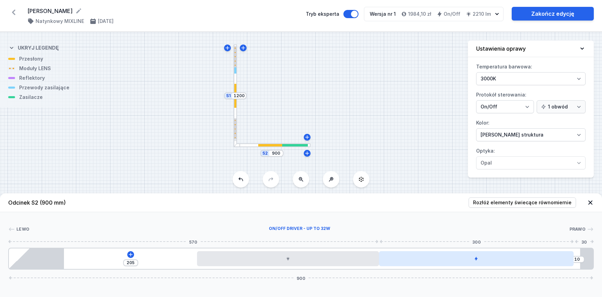
drag, startPoint x: 427, startPoint y: 258, endPoint x: 451, endPoint y: 251, distance: 24.9
click at [450, 251] on div "205 10 900" at bounding box center [301, 259] width 586 height 22
drag, startPoint x: 517, startPoint y: 263, endPoint x: 525, endPoint y: 261, distance: 8.3
click at [525, 261] on div "205 10 900" at bounding box center [301, 259] width 586 height 22
drag, startPoint x: 486, startPoint y: 256, endPoint x: 503, endPoint y: 256, distance: 16.8
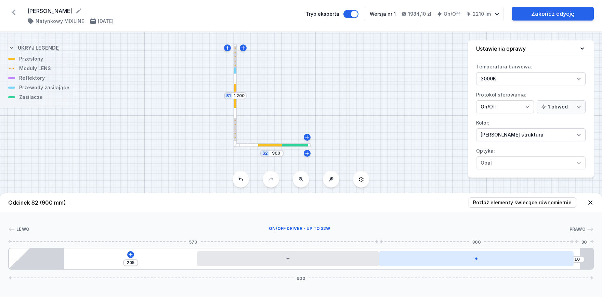
click at [503, 256] on div at bounding box center [476, 258] width 195 height 15
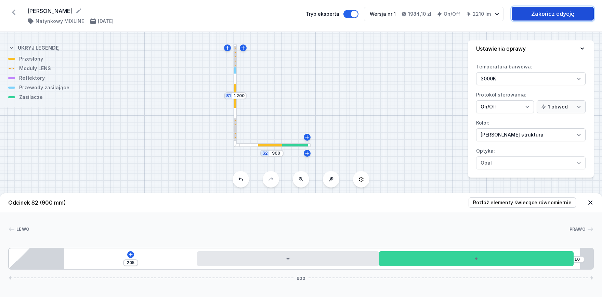
click at [557, 16] on link "Zakończ edycję" at bounding box center [553, 14] width 82 height 14
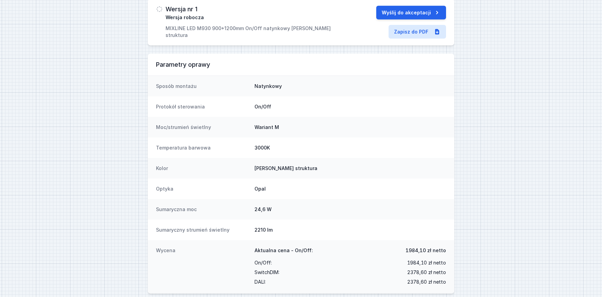
scroll to position [51, 0]
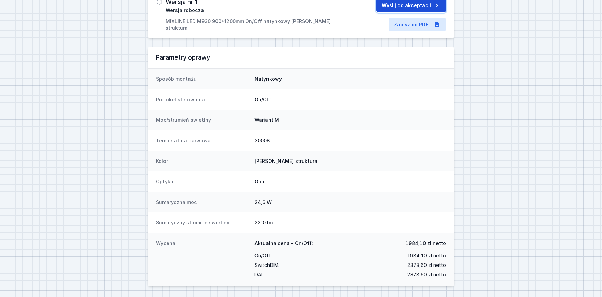
click at [410, 11] on button "Wyślij do akceptacji" at bounding box center [411, 6] width 70 height 14
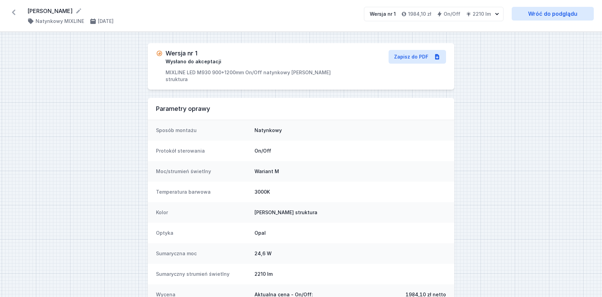
scroll to position [45, 0]
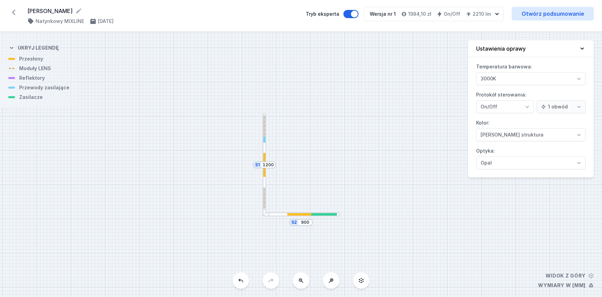
scroll to position [38, 0]
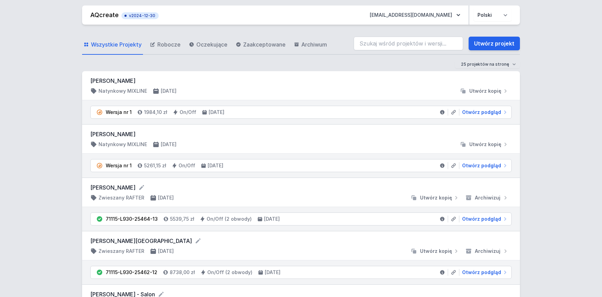
click at [485, 111] on span "Otwórz podgląd" at bounding box center [481, 112] width 39 height 7
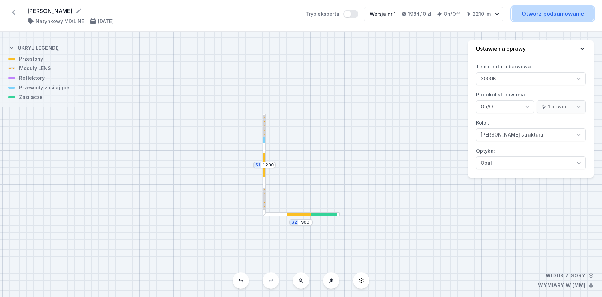
click at [565, 15] on link "Otwórz podsumowanie" at bounding box center [553, 14] width 82 height 14
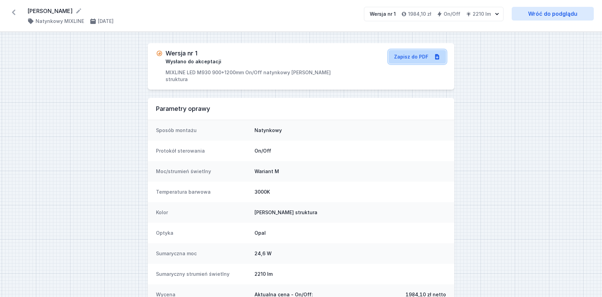
click at [417, 56] on link "Zapisz do PDF" at bounding box center [417, 57] width 57 height 14
click at [509, 137] on div "Wersja nr 1 Wysłano do akceptacji MIXLINE LED M930 900+1200mm On/Off natynkowy …" at bounding box center [301, 190] width 602 height 317
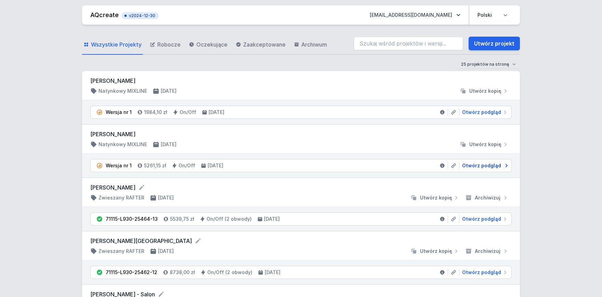
click at [488, 166] on span "Otwórz podgląd" at bounding box center [481, 165] width 39 height 7
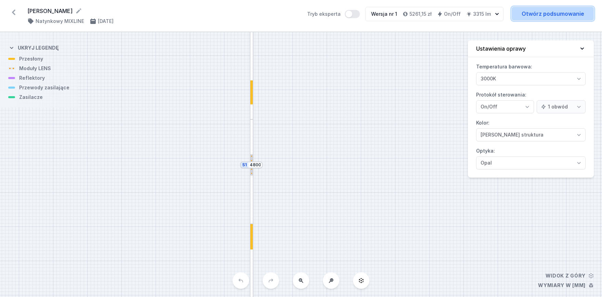
click at [557, 9] on link "Otwórz podsumowanie" at bounding box center [553, 14] width 82 height 14
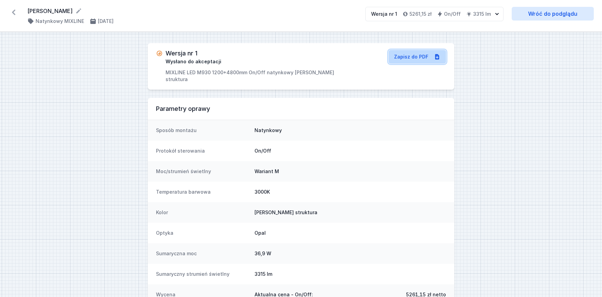
click at [407, 58] on link "Zapisz do PDF" at bounding box center [417, 57] width 57 height 14
click at [549, 74] on div "Wersja nr 1 Wysłano do akceptacji MIXLINE LED M930 1200+4800mm On/Off natynkowy…" at bounding box center [301, 190] width 602 height 317
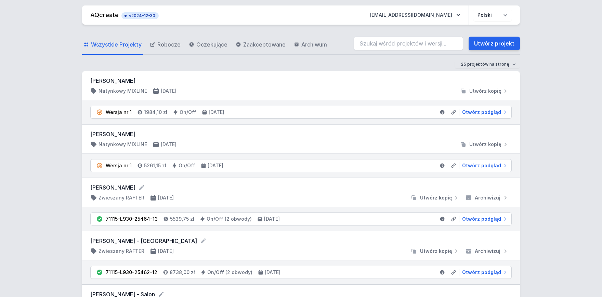
drag, startPoint x: 0, startPoint y: 177, endPoint x: 31, endPoint y: 142, distance: 46.0
click at [493, 167] on span "Otwórz podgląd" at bounding box center [481, 165] width 39 height 7
click at [491, 167] on span "Otwórz podgląd" at bounding box center [481, 165] width 39 height 7
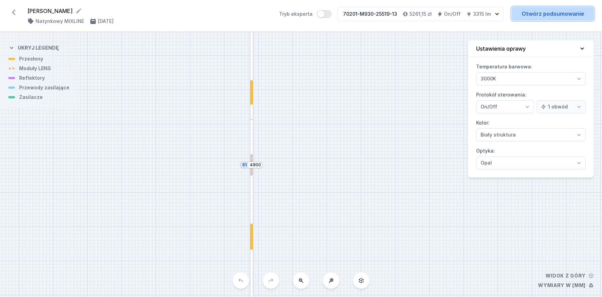
click at [552, 19] on link "Otwórz podsumowanie" at bounding box center [553, 14] width 82 height 14
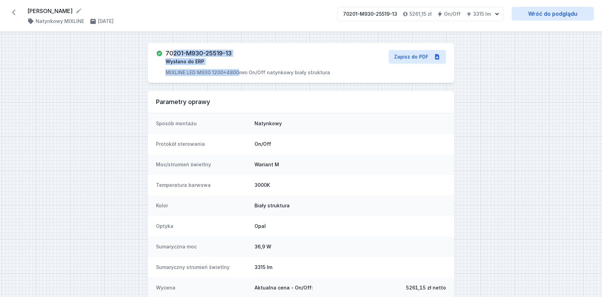
drag, startPoint x: 240, startPoint y: 53, endPoint x: 174, endPoint y: 49, distance: 65.5
click at [174, 49] on div "70201-M930-25519-13 Wysłano do ERP MIXLINE LED M930 1200+4800mm On/Off natynkow…" at bounding box center [301, 63] width 307 height 40
click at [173, 50] on h3 "70201-M930-25519-13" at bounding box center [199, 53] width 66 height 7
drag, startPoint x: 166, startPoint y: 52, endPoint x: 232, endPoint y: 52, distance: 66.1
click at [232, 52] on h3 "70201-M930-25519-13" at bounding box center [199, 53] width 66 height 7
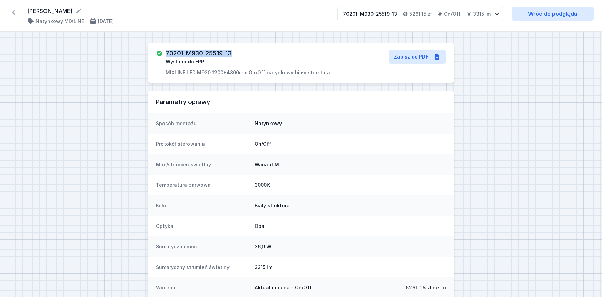
copy h3 "70201-M930-25519-13"
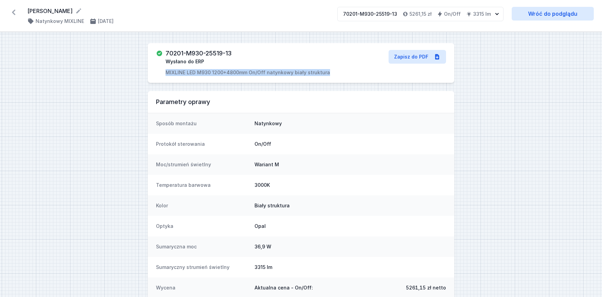
drag, startPoint x: 167, startPoint y: 70, endPoint x: 326, endPoint y: 64, distance: 158.9
click at [326, 64] on div "70201-M930-25519-13 Wysłano do ERP MIXLINE LED M930 1200+4800mm On/Off natynkow…" at bounding box center [252, 63] width 193 height 26
copy p "MIXLINE LED M930 1200+4800mm On/Off natynkowy biały struktura"
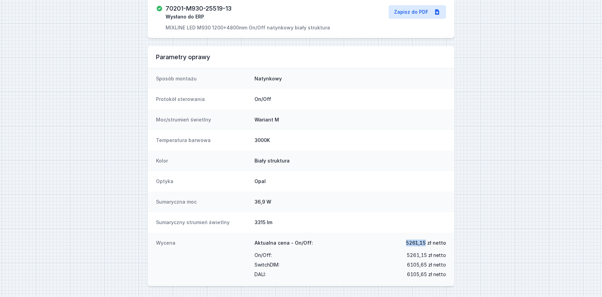
drag, startPoint x: 427, startPoint y: 242, endPoint x: 406, endPoint y: 241, distance: 20.6
click at [406, 241] on div "Aktualna cena - On/Off: 5261,15 zł netto" at bounding box center [351, 245] width 192 height 11
copy span "5261,15"
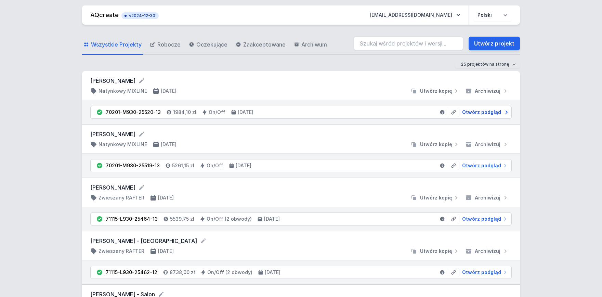
click at [487, 112] on span "Otwórz podgląd" at bounding box center [481, 112] width 39 height 7
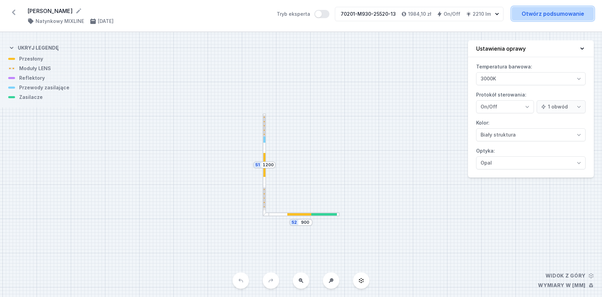
click at [559, 13] on link "Otwórz podsumowanie" at bounding box center [553, 14] width 82 height 14
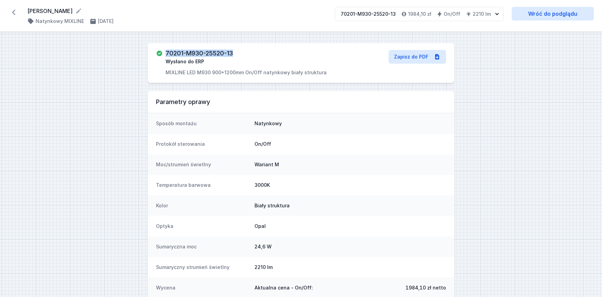
drag, startPoint x: 196, startPoint y: 51, endPoint x: 165, endPoint y: 51, distance: 30.8
click at [165, 51] on div "70201-M930-25520-13 Wysłano do ERP MIXLINE LED M930 900+1200mm On/Off natynkowy…" at bounding box center [252, 63] width 193 height 26
click at [233, 53] on h3 "70201-M930-25520-13" at bounding box center [199, 53] width 67 height 7
drag, startPoint x: 216, startPoint y: 63, endPoint x: 209, endPoint y: 60, distance: 8.1
click at [209, 60] on div "70201-M930-25520-13 Wysłano do ERP MIXLINE LED M930 900+1200mm On/Off natynkowy…" at bounding box center [246, 63] width 161 height 26
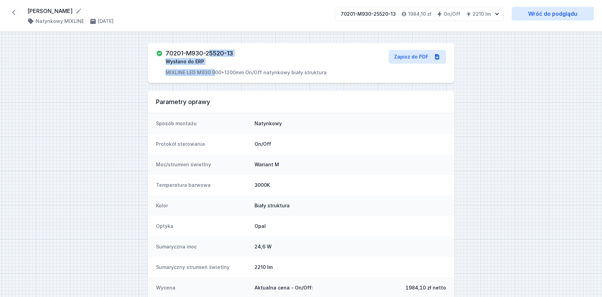
drag, startPoint x: 188, startPoint y: 70, endPoint x: 175, endPoint y: 70, distance: 13.4
click at [187, 70] on p "MIXLINE LED M930 900+1200mm On/Off natynkowy biały struktura" at bounding box center [246, 72] width 161 height 7
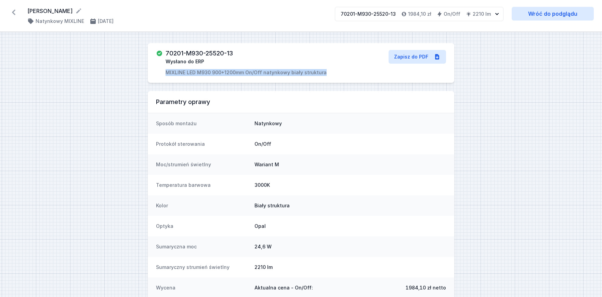
drag, startPoint x: 166, startPoint y: 71, endPoint x: 321, endPoint y: 73, distance: 154.4
click at [321, 73] on p "MIXLINE LED M930 900+1200mm On/Off natynkowy biały struktura" at bounding box center [246, 72] width 161 height 7
copy p "MIXLINE LED M930 900+1200mm On/Off natynkowy biały struktura"
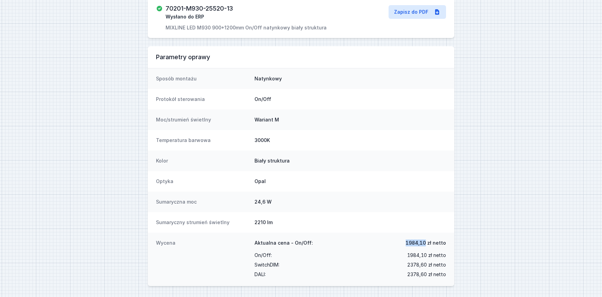
drag, startPoint x: 427, startPoint y: 241, endPoint x: 406, endPoint y: 243, distance: 21.3
click at [406, 243] on div "Aktualna cena - On/Off: 1984,10 zł netto" at bounding box center [351, 245] width 192 height 11
copy span "1984,10"
click at [558, 115] on div "70201-M930-25520-13 Wysłano do ERP MIXLINE LED M930 900+1200mm On/Off natynkowy…" at bounding box center [301, 142] width 602 height 310
